Goal: Navigation & Orientation: Find specific page/section

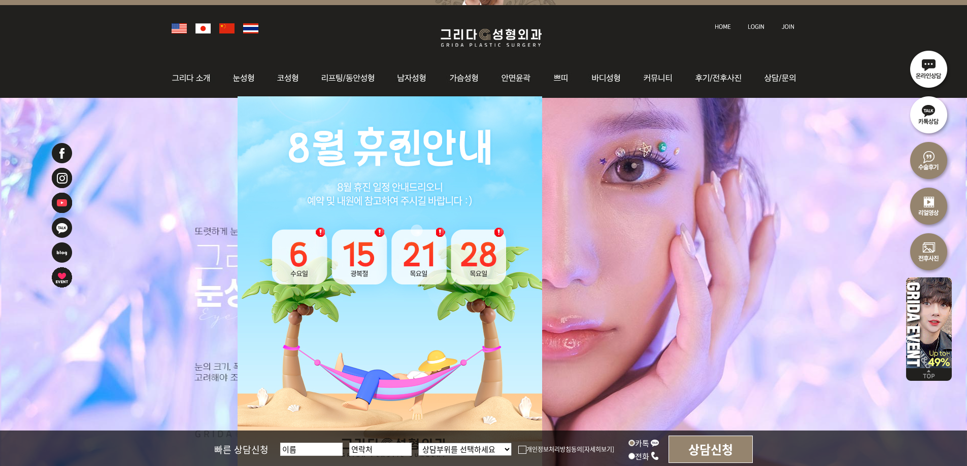
scroll to position [203, 0]
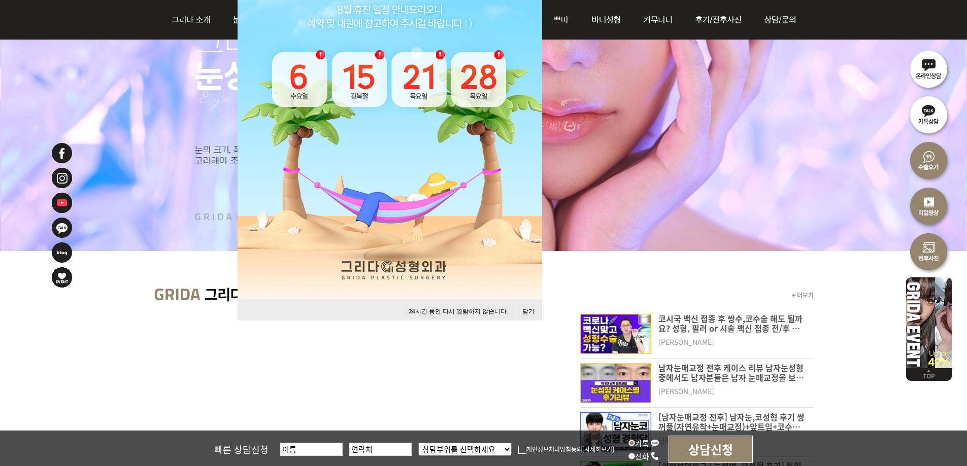
click at [523, 309] on button "닫기" at bounding box center [528, 312] width 22 height 14
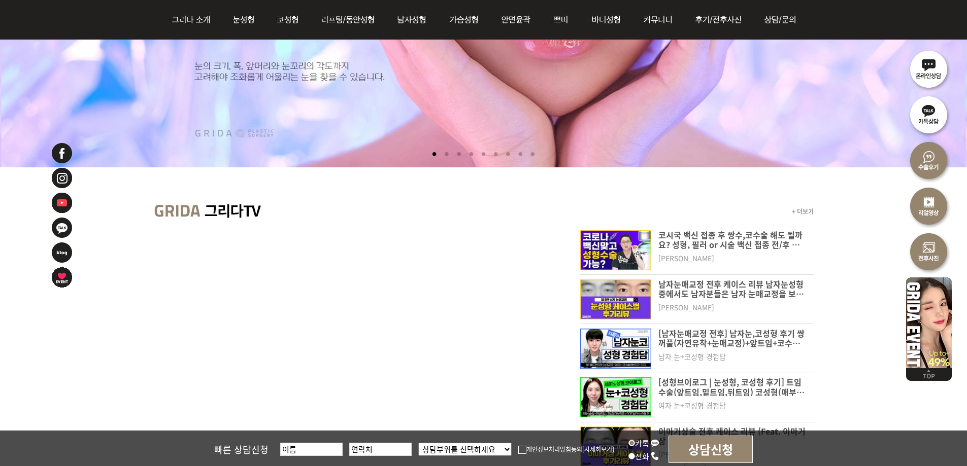
scroll to position [406, 0]
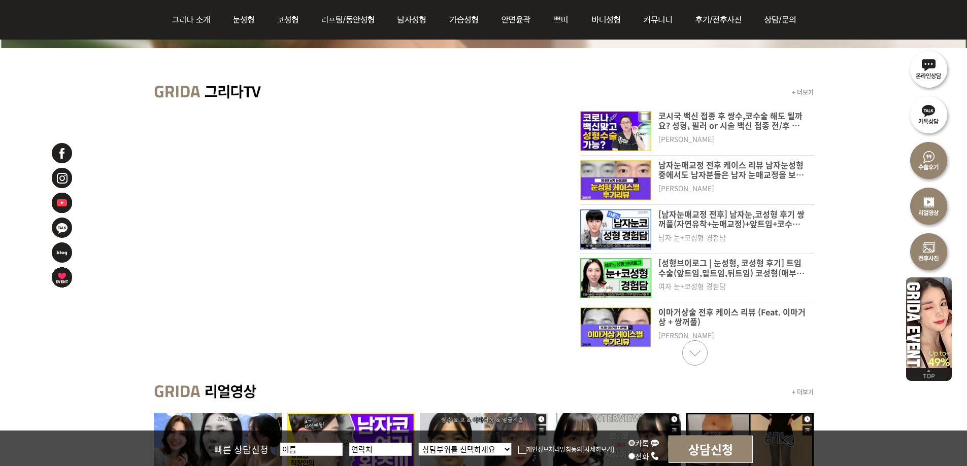
click at [858, 214] on div "+ 더보기 코시국 백신 접종 후 쌍수,코수술 해도 될까요? 성형, 필러 or 시술 백신 접종 전/후 가능한지 알려드립니다. [PERSON_NA…" at bounding box center [483, 210] width 967 height 325
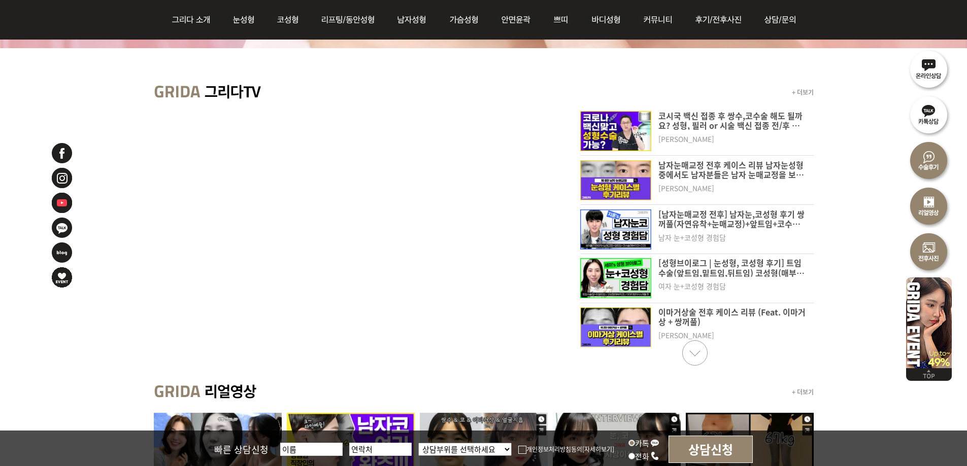
click at [858, 214] on div "+ 더보기 코시국 백신 접종 후 쌍수,코수술 해도 될까요? 성형, 필러 or 시술 백신 접종 전/후 가능한지 알려드립니다. [PERSON_NA…" at bounding box center [483, 210] width 967 height 325
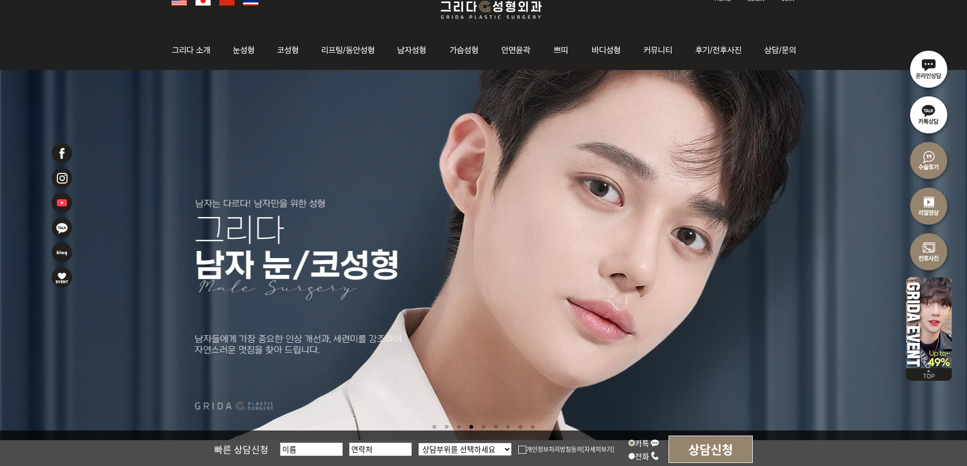
scroll to position [0, 0]
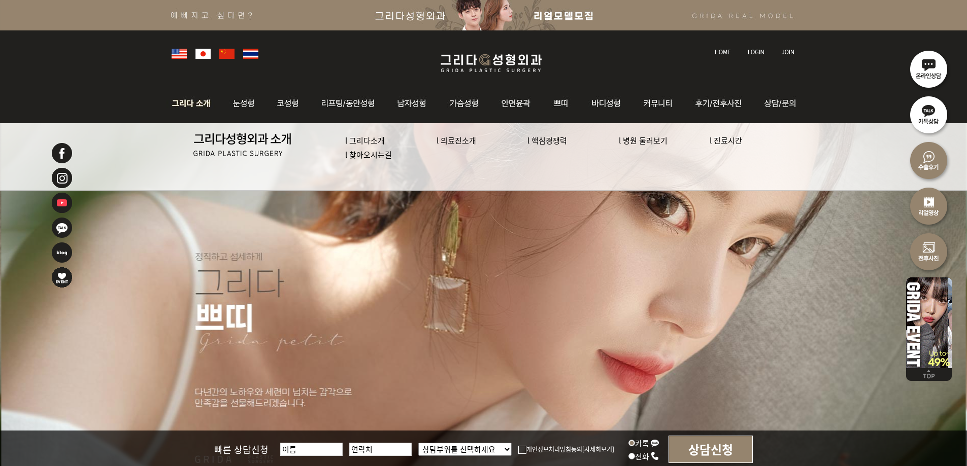
click at [474, 137] on link "l 의료진소개" at bounding box center [456, 140] width 40 height 11
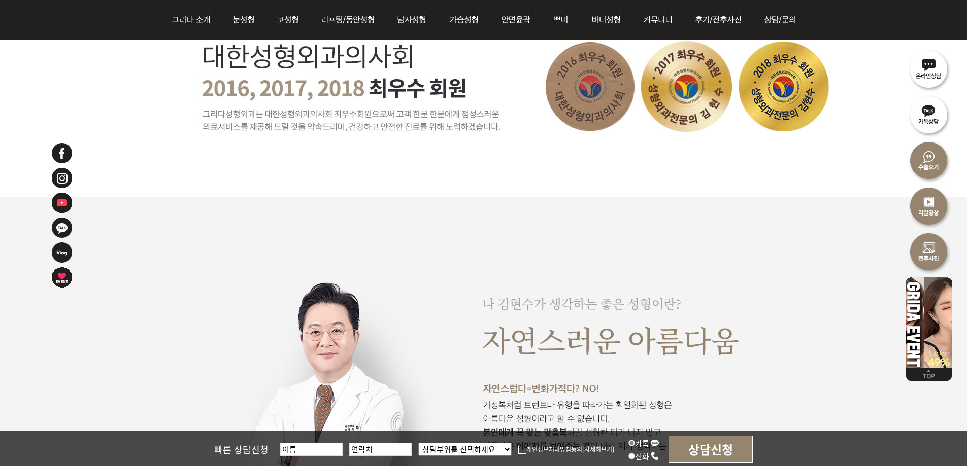
scroll to position [558, 0]
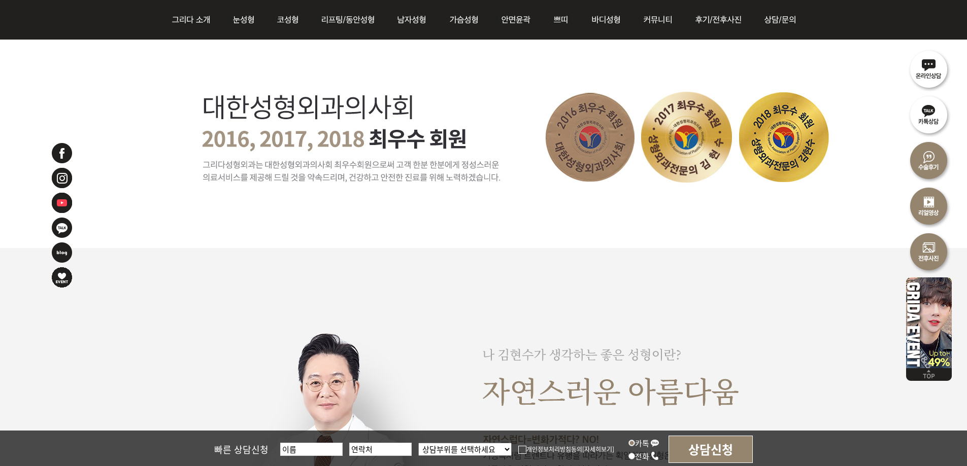
click at [470, 243] on img at bounding box center [497, 144] width 693 height 208
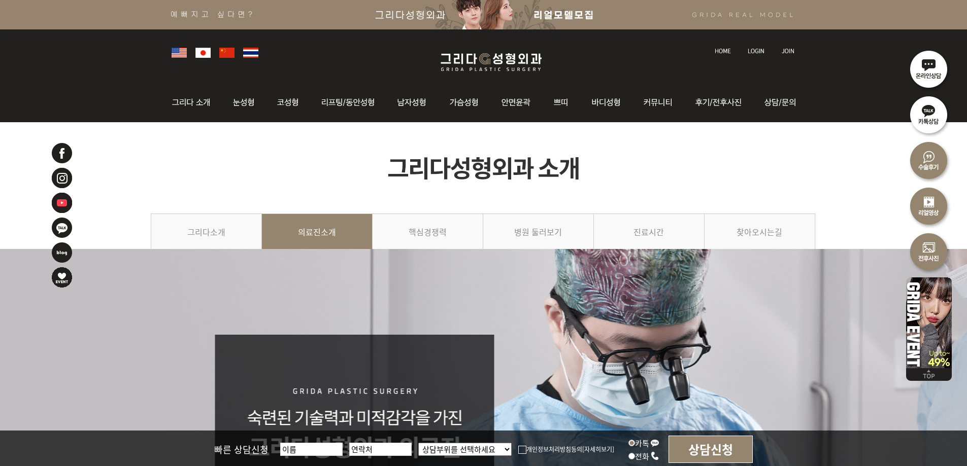
scroll to position [0, 0]
